Goal: Communication & Community: Connect with others

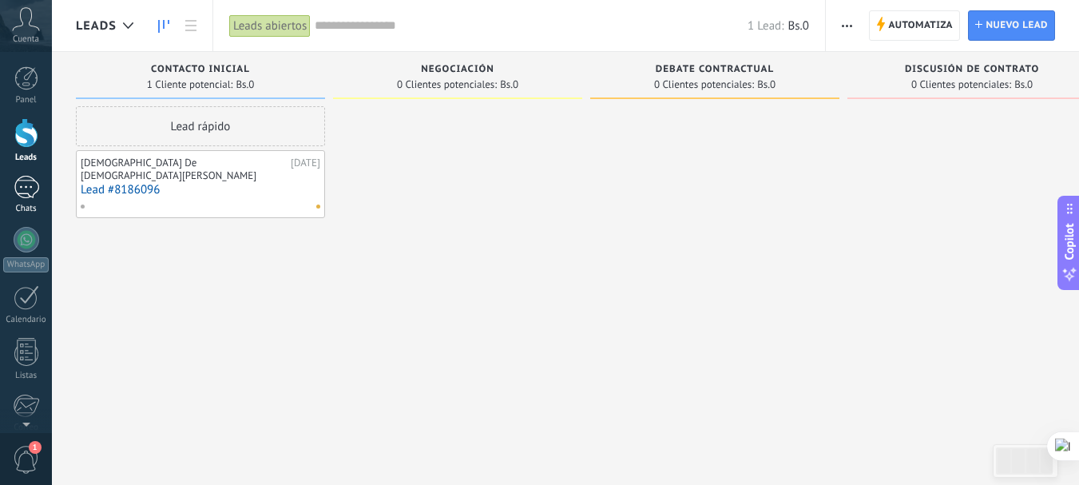
click at [32, 194] on div at bounding box center [27, 187] width 26 height 23
click at [22, 189] on div at bounding box center [27, 187] width 26 height 23
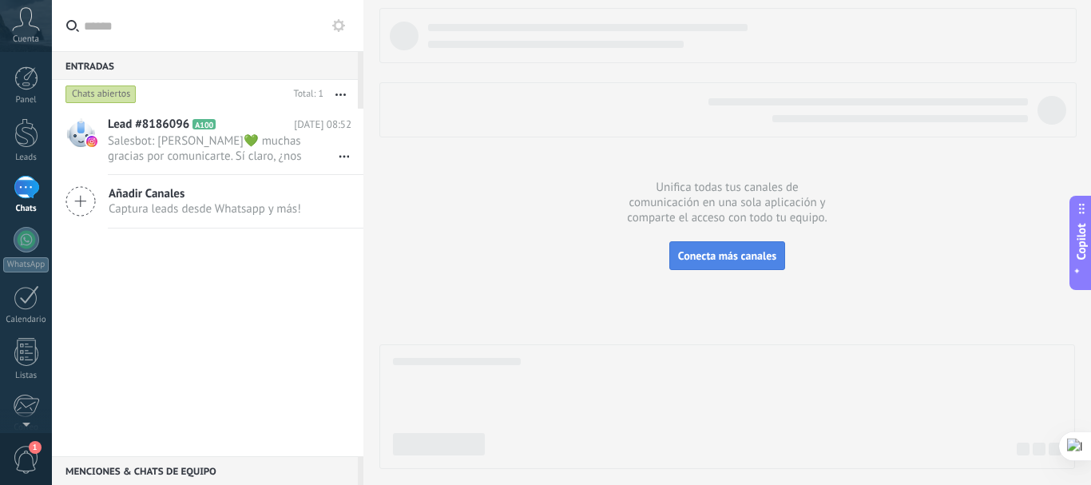
click at [693, 248] on button "Conecta más canales" at bounding box center [727, 255] width 116 height 29
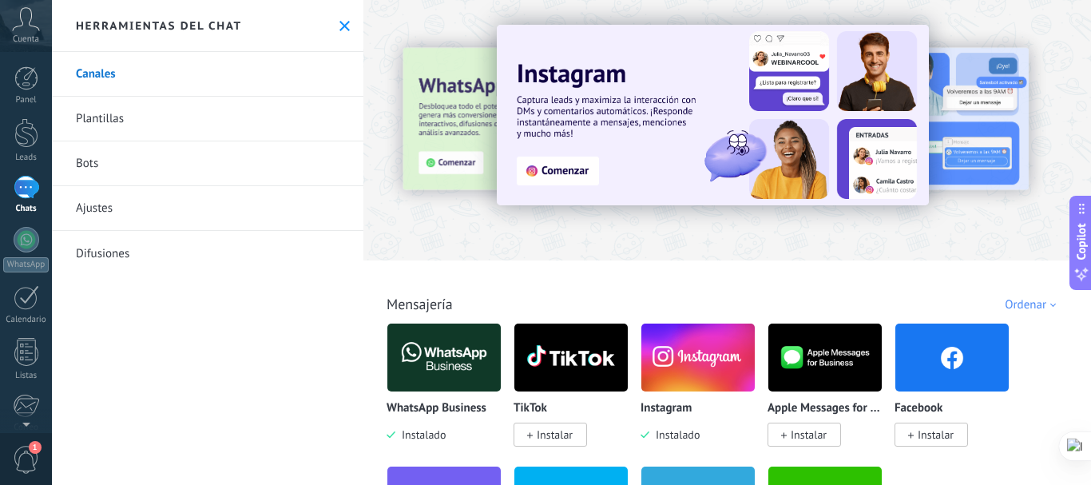
click at [343, 27] on icon at bounding box center [344, 26] width 10 height 10
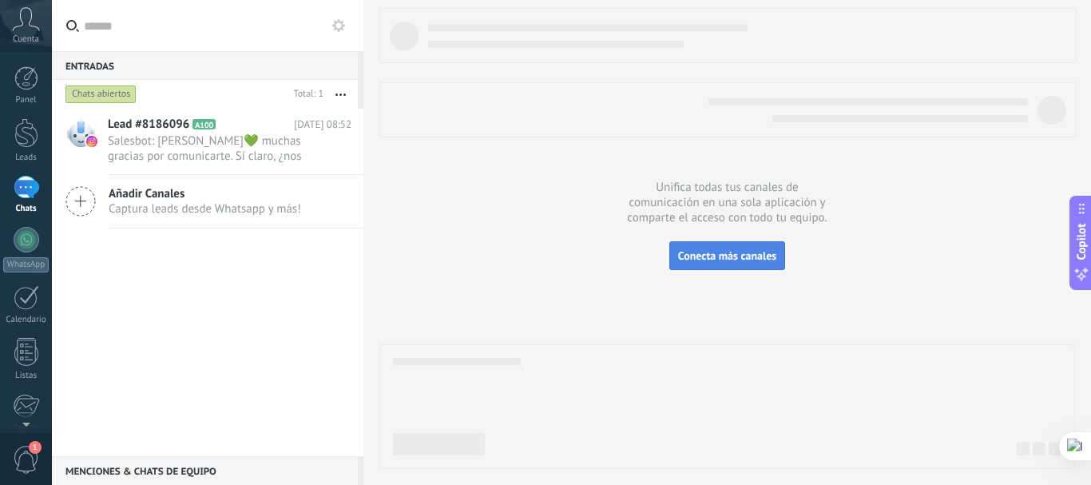
click at [685, 260] on span "Conecta más canales" at bounding box center [727, 255] width 98 height 14
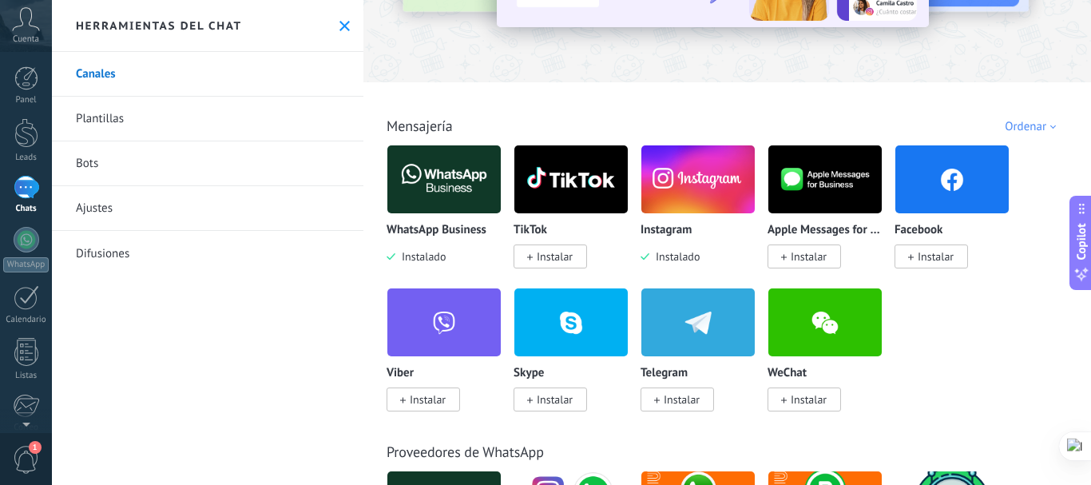
scroll to position [213, 0]
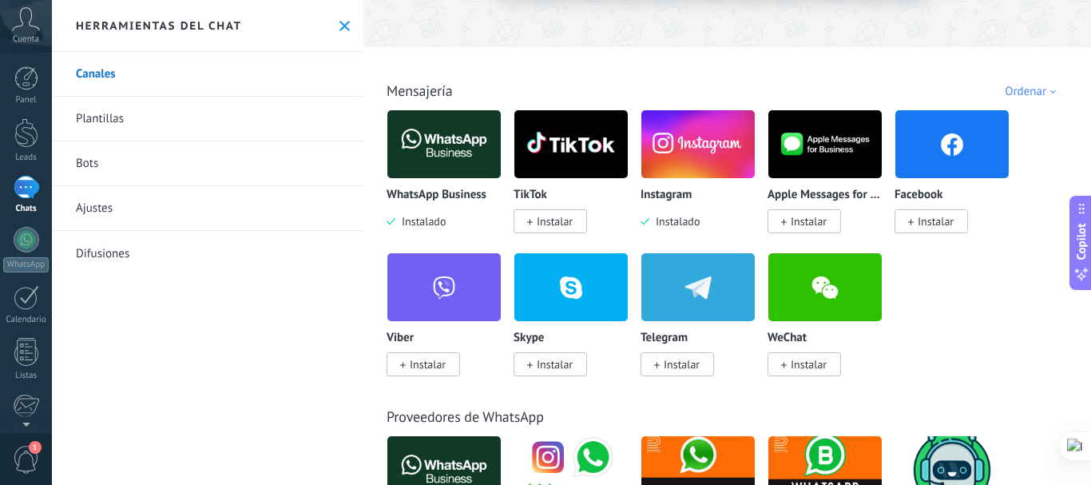
click at [951, 218] on span "Instalar" at bounding box center [936, 221] width 36 height 14
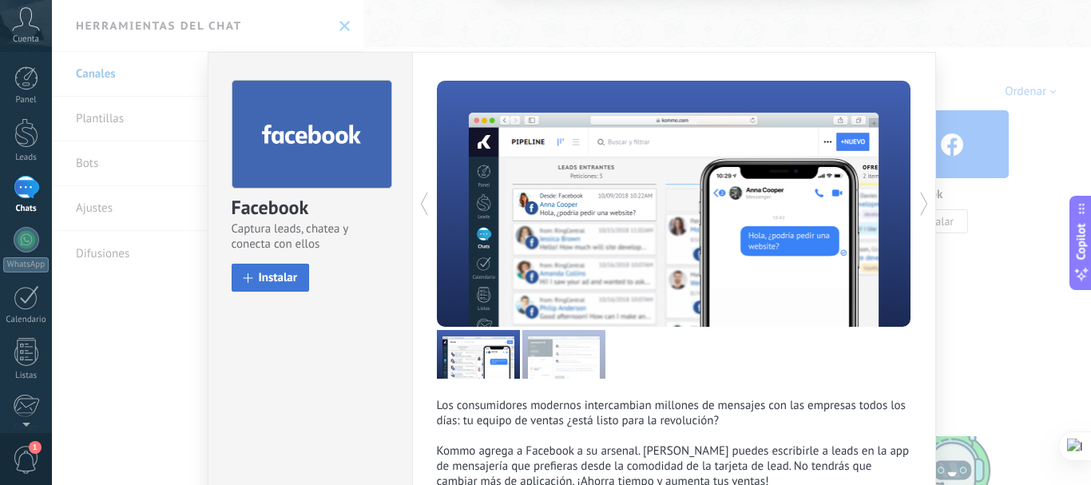
click at [270, 278] on span "Instalar" at bounding box center [278, 278] width 39 height 12
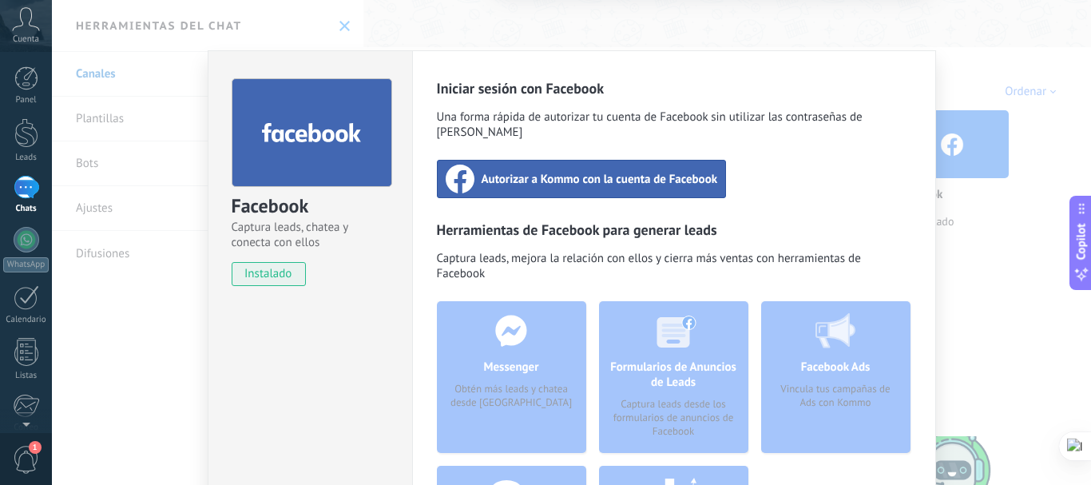
scroll to position [0, 0]
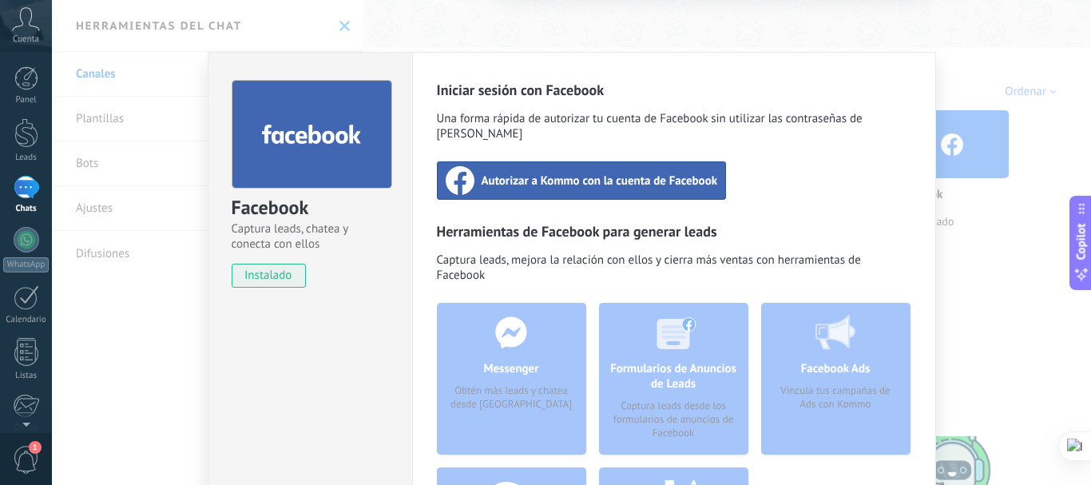
click at [548, 180] on div "Autorizar a Kommo con la cuenta de Facebook" at bounding box center [582, 180] width 290 height 38
